Goal: Task Accomplishment & Management: Manage account settings

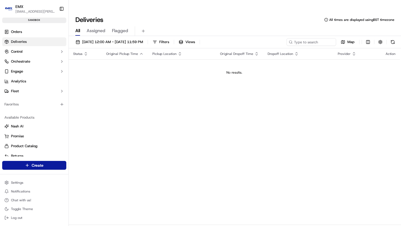
click at [8, 9] on img "button" at bounding box center [8, 8] width 9 height 9
click at [15, 8] on button "EMX [EMAIL_ADDRESS][PERSON_NAME]" at bounding box center [29, 8] width 55 height 13
click at [22, 29] on span "Orders" at bounding box center [16, 31] width 11 height 5
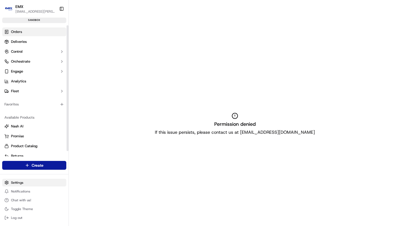
click at [30, 184] on html "EMX [EMAIL_ADDRESS][PERSON_NAME] Toggle Sidebar sandbox Orders Deliveries Contr…" at bounding box center [200, 113] width 401 height 226
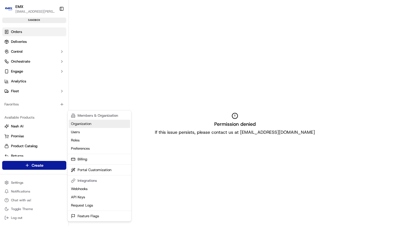
click at [84, 126] on link "Organization" at bounding box center [99, 124] width 61 height 8
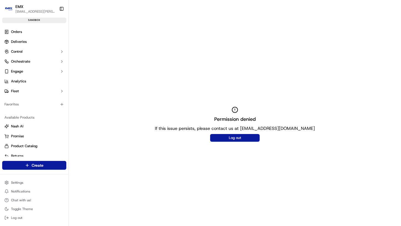
drag, startPoint x: 232, startPoint y: 131, endPoint x: 177, endPoint y: 147, distance: 57.0
click at [190, 148] on div "Permission denied If this issue persists, please contact us at [EMAIL_ADDRESS][…" at bounding box center [235, 124] width 332 height 226
click at [114, 168] on div "Permission denied If this issue persists, please contact us at [EMAIL_ADDRESS][…" at bounding box center [235, 124] width 332 height 226
click at [23, 185] on html "EMX [EMAIL_ADDRESS][PERSON_NAME] Toggle Sidebar sandbox Orders Deliveries Contr…" at bounding box center [200, 113] width 401 height 226
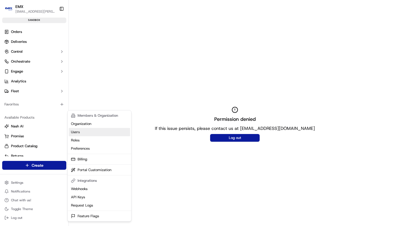
click at [78, 130] on link "Users" at bounding box center [99, 132] width 61 height 8
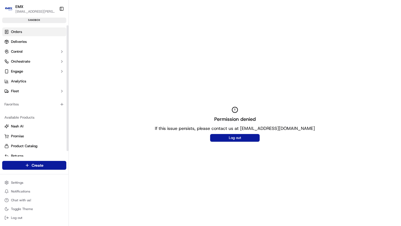
click at [28, 34] on link "Orders" at bounding box center [34, 31] width 64 height 9
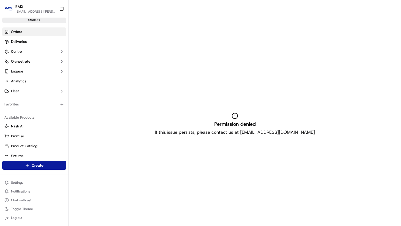
drag, startPoint x: 231, startPoint y: 125, endPoint x: 257, endPoint y: 126, distance: 25.8
click at [245, 126] on div "Permission denied If this issue persists, please contact us at [EMAIL_ADDRESS][…" at bounding box center [235, 124] width 332 height 226
click at [258, 126] on div "Permission denied If this issue persists, please contact us at [EMAIL_ADDRESS][…" at bounding box center [235, 124] width 332 height 226
click at [254, 129] on p "If this issue persists, please contact us at [EMAIL_ADDRESS][DOMAIN_NAME]" at bounding box center [235, 132] width 160 height 7
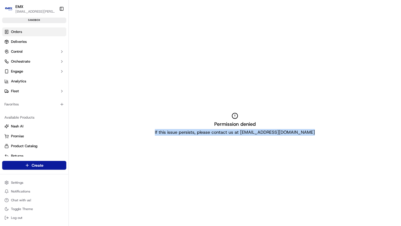
click at [254, 129] on p "If this issue persists, please contact us at [EMAIL_ADDRESS][DOMAIN_NAME]" at bounding box center [235, 132] width 160 height 7
click at [29, 30] on link "Orders" at bounding box center [34, 31] width 64 height 9
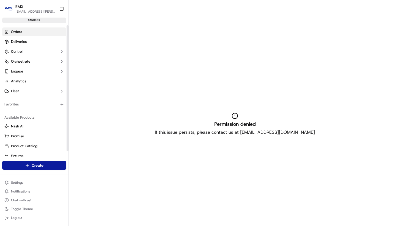
click at [28, 7] on div "EMX" at bounding box center [34, 6] width 39 height 5
click at [9, 9] on img "button" at bounding box center [8, 8] width 9 height 9
click at [23, 11] on span "[EMAIL_ADDRESS][PERSON_NAME]" at bounding box center [34, 11] width 39 height 4
click at [30, 23] on div "EMX [EMAIL_ADDRESS][PERSON_NAME] Toggle Sidebar sandbox" at bounding box center [34, 12] width 68 height 25
click at [36, 18] on div "sandbox" at bounding box center [34, 20] width 64 height 5
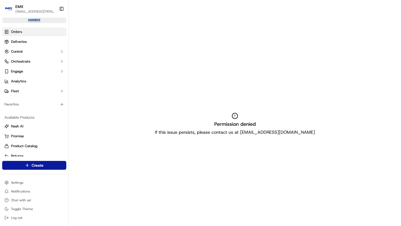
click at [36, 18] on div "sandbox" at bounding box center [34, 20] width 64 height 5
click at [40, 51] on button "Control" at bounding box center [34, 51] width 64 height 9
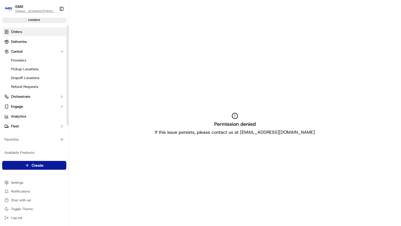
click at [41, 65] on ul "Providers Pickup Locations Dropoff Locations Refund Requests" at bounding box center [34, 73] width 56 height 35
click at [41, 61] on link "Providers" at bounding box center [34, 61] width 51 height 8
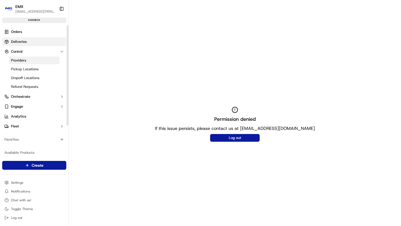
click at [32, 45] on link "Deliveries" at bounding box center [34, 41] width 64 height 9
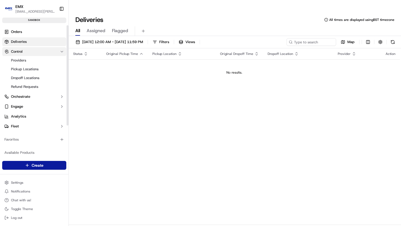
click at [27, 52] on button "Control" at bounding box center [34, 51] width 64 height 9
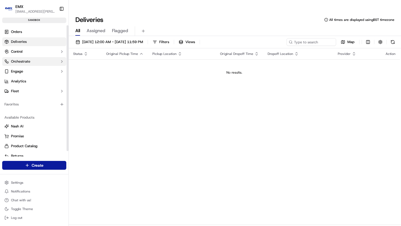
click at [28, 60] on span "Orchestrate" at bounding box center [20, 61] width 19 height 5
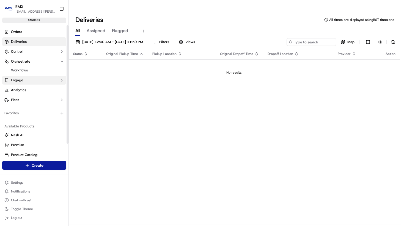
click at [30, 84] on button "Engage" at bounding box center [34, 80] width 64 height 9
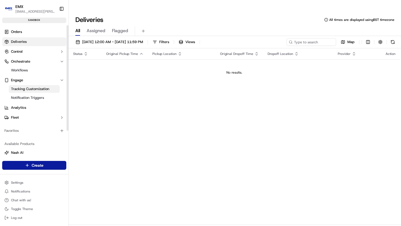
click at [31, 90] on span "Tracking Customization" at bounding box center [30, 89] width 38 height 5
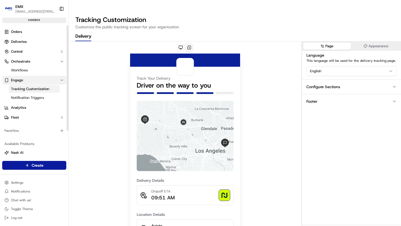
click at [32, 81] on button "Engage" at bounding box center [34, 80] width 64 height 9
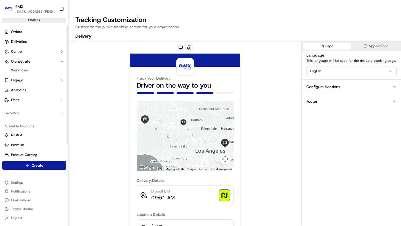
click at [32, 84] on ul "Orders Deliveries Control Orchestrate Workflows Engage Analytics Fleet" at bounding box center [34, 65] width 64 height 77
click at [380, 43] on button "Appearance" at bounding box center [376, 46] width 48 height 7
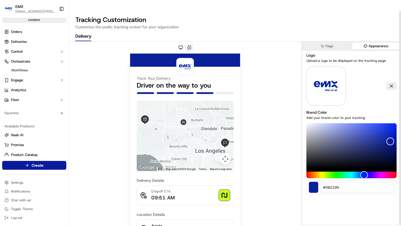
click at [329, 73] on img at bounding box center [326, 86] width 30 height 40
click at [320, 67] on img at bounding box center [326, 86] width 30 height 40
click at [330, 66] on img at bounding box center [326, 86] width 30 height 40
click at [322, 96] on div "Logo Upload a logo to be displayed on the tracking page Brand Color Add your br…" at bounding box center [351, 123] width 99 height 145
click at [319, 74] on img at bounding box center [326, 86] width 30 height 40
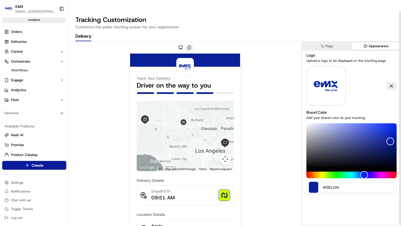
click at [319, 74] on img at bounding box center [326, 86] width 30 height 40
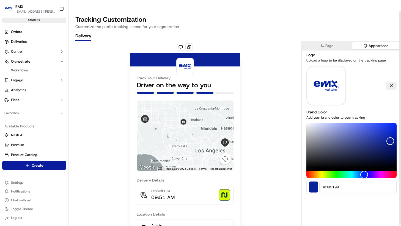
click at [330, 75] on img at bounding box center [326, 86] width 30 height 40
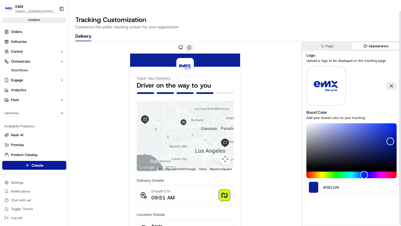
drag, startPoint x: 343, startPoint y: 46, endPoint x: 333, endPoint y: 57, distance: 15.2
click at [341, 52] on div "Logo Upload a logo to be displayed on the tracking page" at bounding box center [351, 57] width 90 height 11
click at [249, 81] on div "Track Your Delivery Driver on the way to you ← Move left → Move right ↑ Move up…" at bounding box center [185, 186] width 233 height 288
click at [306, 69] on div "Logo Upload a logo to be displayed on the tracking page Brand Color Add your br…" at bounding box center [351, 123] width 99 height 145
click at [334, 72] on img at bounding box center [326, 86] width 30 height 40
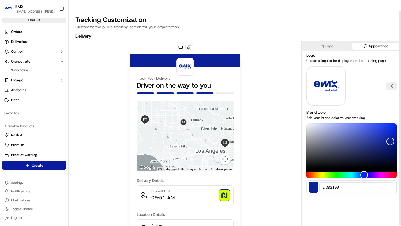
click at [334, 72] on img at bounding box center [326, 86] width 30 height 40
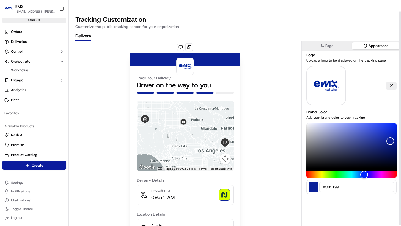
click at [325, 92] on img at bounding box center [326, 86] width 30 height 40
click at [317, 110] on label "Brand Color" at bounding box center [316, 112] width 21 height 5
drag, startPoint x: 351, startPoint y: 78, endPoint x: 348, endPoint y: 67, distance: 11.1
click at [351, 78] on div at bounding box center [351, 86] width 90 height 40
drag, startPoint x: 348, startPoint y: 67, endPoint x: 330, endPoint y: 63, distance: 18.3
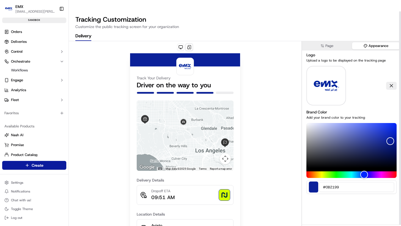
click at [346, 67] on div at bounding box center [351, 86] width 90 height 40
click at [330, 66] on img at bounding box center [326, 86] width 30 height 40
click at [318, 66] on img at bounding box center [326, 86] width 30 height 40
click at [327, 58] on p "Upload a logo to be displayed on the tracking page" at bounding box center [351, 60] width 90 height 4
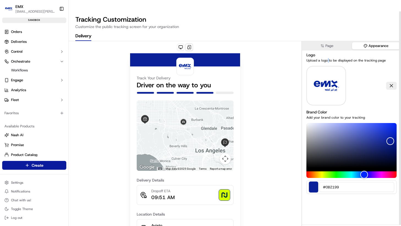
drag, startPoint x: 327, startPoint y: 48, endPoint x: 322, endPoint y: 57, distance: 10.7
click at [327, 58] on p "Upload a logo to be displayed on the tracking page" at bounding box center [351, 60] width 90 height 4
click at [314, 71] on img at bounding box center [326, 86] width 30 height 40
click at [314, 70] on img at bounding box center [326, 86] width 30 height 40
click at [324, 75] on img at bounding box center [326, 86] width 30 height 40
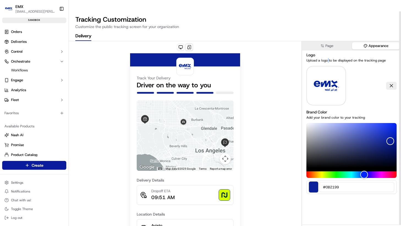
click at [325, 76] on img at bounding box center [326, 86] width 30 height 40
click at [325, 75] on img at bounding box center [326, 86] width 30 height 40
click at [341, 172] on div "Hue" at bounding box center [351, 175] width 90 height 7
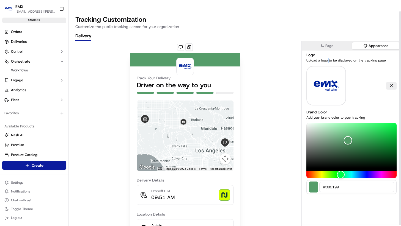
drag, startPoint x: 344, startPoint y: 137, endPoint x: 328, endPoint y: 65, distance: 73.2
click at [347, 128] on div "Color" at bounding box center [351, 145] width 90 height 45
click at [329, 30] on div "Tracking Customization Customize the public tracking screen for your organizati…" at bounding box center [235, 124] width 332 height 227
click at [329, 42] on button "Page" at bounding box center [327, 45] width 48 height 7
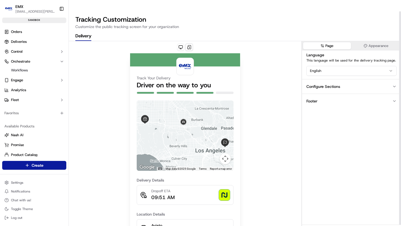
click at [326, 84] on div "Configure Sections" at bounding box center [323, 86] width 34 height 5
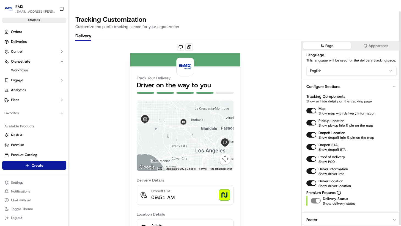
click at [329, 84] on div "Configure Sections" at bounding box center [323, 86] width 34 height 5
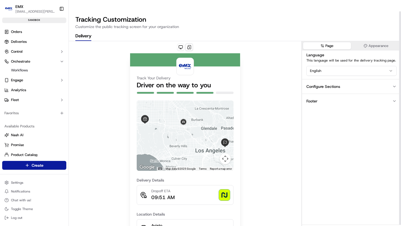
click at [327, 94] on button "Footer" at bounding box center [351, 101] width 99 height 15
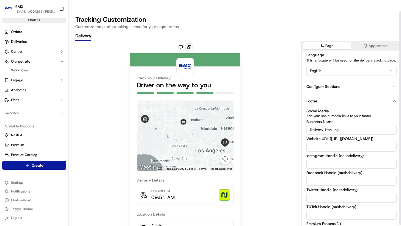
click at [327, 94] on button "Footer" at bounding box center [351, 101] width 99 height 15
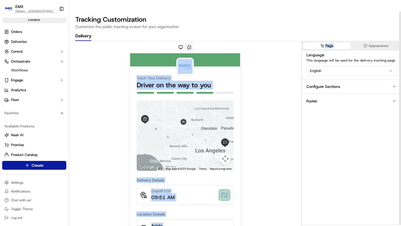
click at [374, 29] on div "Tracking Customization Customize the public tracking screen for your organizati…" at bounding box center [235, 124] width 332 height 227
click at [374, 42] on button "Appearance" at bounding box center [376, 45] width 48 height 7
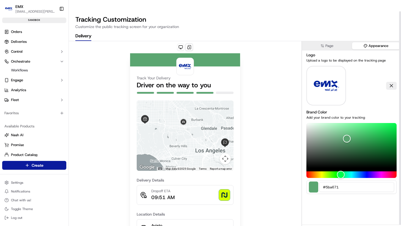
click at [345, 66] on span at bounding box center [326, 86] width 40 height 40
click at [312, 74] on img at bounding box center [326, 86] width 30 height 40
click at [374, 66] on div at bounding box center [351, 86] width 90 height 40
drag, startPoint x: 396, startPoint y: 75, endPoint x: 385, endPoint y: 69, distance: 12.5
click at [385, 69] on body "EMX [EMAIL_ADDRESS][PERSON_NAME] Toggle Sidebar sandbox Orders Deliveries Contr…" at bounding box center [200, 113] width 401 height 226
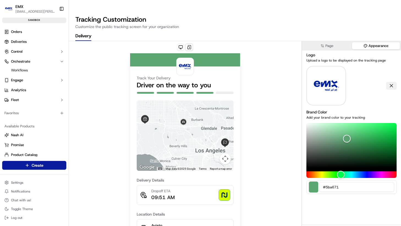
click at [388, 82] on button at bounding box center [391, 86] width 10 height 8
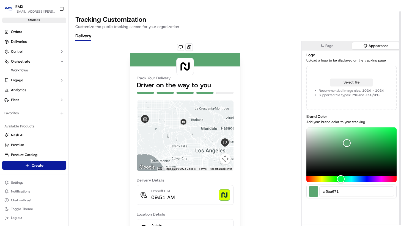
click at [358, 79] on button "Select file" at bounding box center [351, 83] width 43 height 8
click at [356, 79] on button "Select file" at bounding box center [351, 83] width 43 height 8
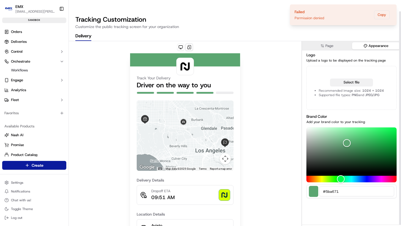
click at [347, 79] on button "Select file" at bounding box center [351, 83] width 43 height 8
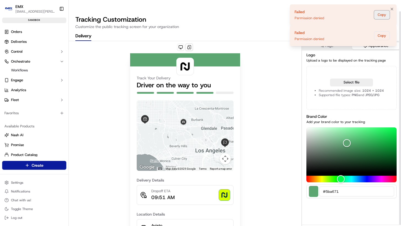
click at [381, 14] on button "Copy" at bounding box center [382, 14] width 16 height 9
click at [390, 8] on icon "Notifications (F8)" at bounding box center [392, 9] width 4 height 4
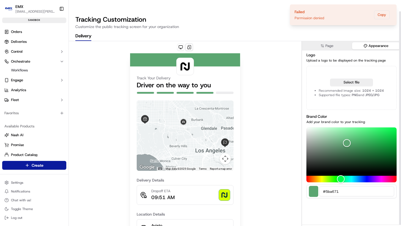
click at [360, 93] on li "Supported file types: PNG and JPEG/JPG" at bounding box center [351, 95] width 65 height 4
click at [336, 76] on div "Select file Recommended image size: 1024 x 1024 Supported file types: PNG and J…" at bounding box center [351, 87] width 65 height 23
click at [338, 79] on button "Select file" at bounding box center [351, 83] width 43 height 8
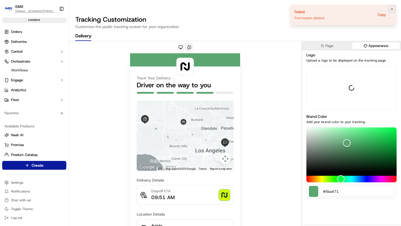
click at [394, 9] on icon "Notifications (F8)" at bounding box center [392, 9] width 4 height 4
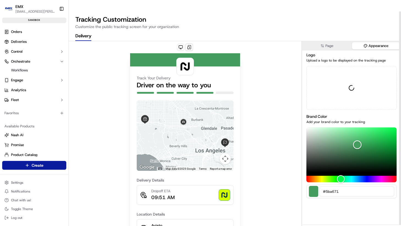
drag, startPoint x: 357, startPoint y: 134, endPoint x: 347, endPoint y: 131, distance: 10.3
click at [348, 131] on div "Color" at bounding box center [351, 150] width 90 height 45
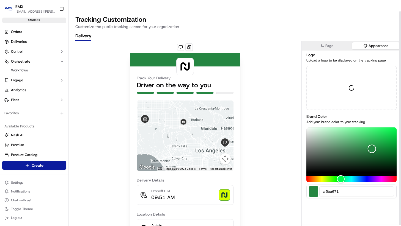
drag, startPoint x: 347, startPoint y: 131, endPoint x: 372, endPoint y: 138, distance: 25.5
click at [372, 145] on div "Color" at bounding box center [372, 149] width 9 height 9
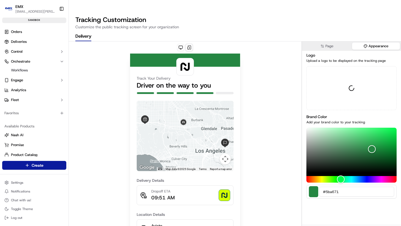
click at [11, 11] on img at bounding box center [5, 5] width 11 height 11
click at [343, 85] on div at bounding box center [351, 88] width 90 height 44
click at [332, 70] on div at bounding box center [351, 88] width 90 height 44
click at [332, 75] on div at bounding box center [351, 88] width 90 height 44
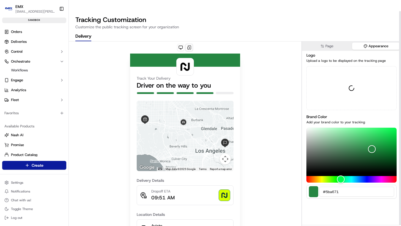
click at [272, 112] on div "Track Your Delivery Driver on the way to you ← Move left → Move right ↑ Move up…" at bounding box center [185, 186] width 233 height 288
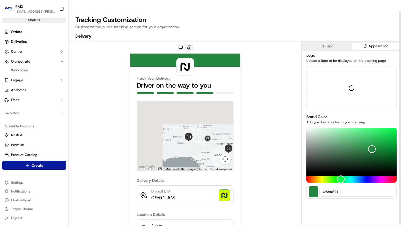
click at [220, 190] on img at bounding box center [224, 195] width 11 height 11
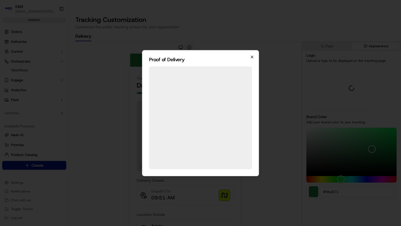
click at [250, 58] on icon "button" at bounding box center [252, 57] width 4 height 4
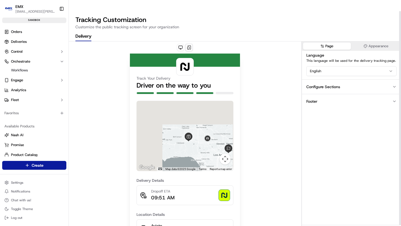
click at [339, 43] on button "Page" at bounding box center [327, 46] width 48 height 7
click at [374, 43] on button "Appearance" at bounding box center [376, 46] width 48 height 7
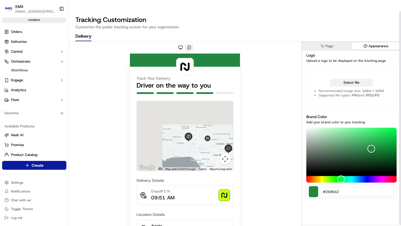
click at [349, 79] on button "Select file" at bounding box center [351, 83] width 43 height 8
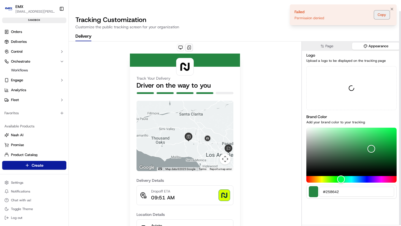
click at [384, 17] on button "Copy" at bounding box center [382, 14] width 16 height 9
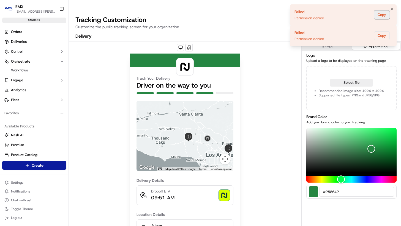
click at [382, 14] on button "Copy" at bounding box center [382, 14] width 16 height 9
click at [390, 11] on icon "Notifications (F8)" at bounding box center [391, 9] width 4 height 4
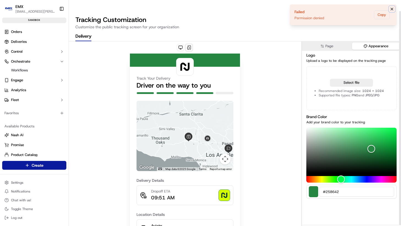
click at [391, 9] on icon "Notifications (F8)" at bounding box center [391, 9] width 2 height 2
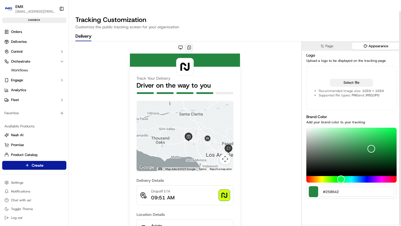
click at [360, 79] on button "Select file" at bounding box center [351, 83] width 43 height 8
click at [354, 79] on button "Select file" at bounding box center [351, 83] width 43 height 8
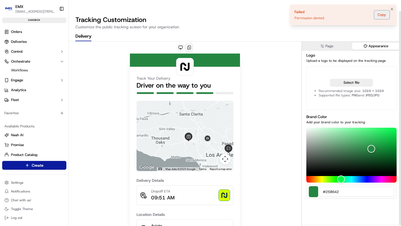
click at [383, 16] on button "Copy" at bounding box center [382, 14] width 16 height 9
click at [386, 14] on button "Copy" at bounding box center [382, 14] width 16 height 9
click at [390, 9] on icon "Notifications (F8)" at bounding box center [391, 9] width 4 height 4
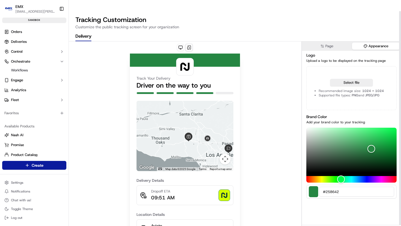
click at [20, 9] on span "EMX" at bounding box center [19, 6] width 8 height 5
click at [10, 7] on img "button" at bounding box center [8, 8] width 9 height 9
